Goal: Find specific page/section: Find specific page/section

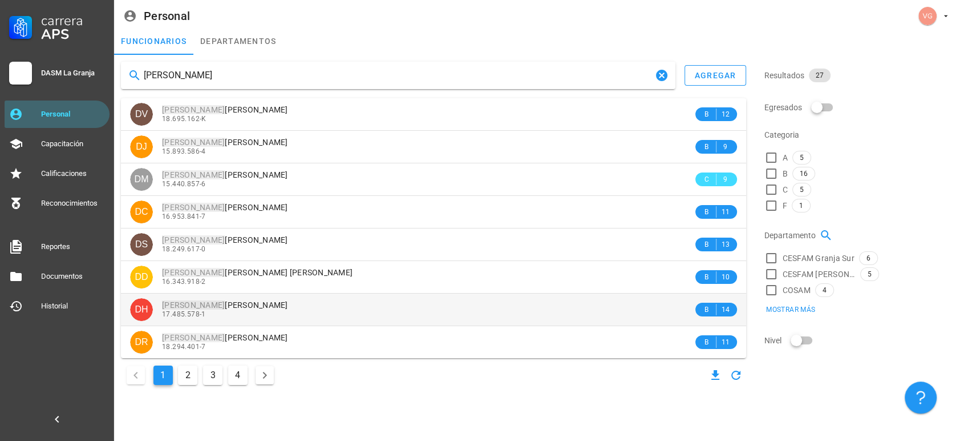
type input "[PERSON_NAME]"
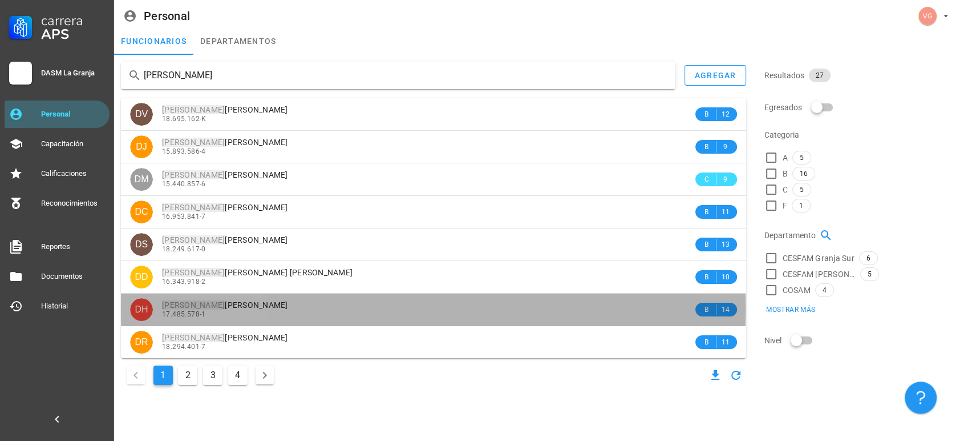
click at [280, 310] on div "17.485.578-1" at bounding box center [427, 314] width 531 height 8
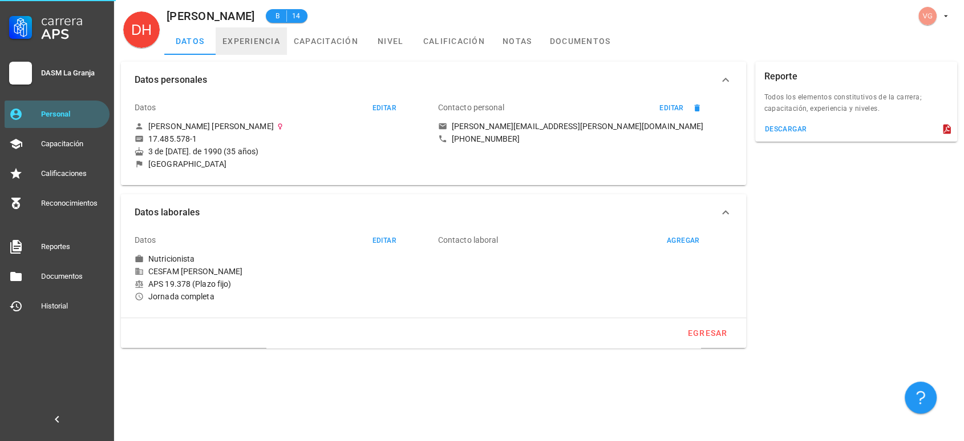
click at [249, 39] on link "experiencia" at bounding box center [251, 40] width 71 height 27
